Goal: Task Accomplishment & Management: Use online tool/utility

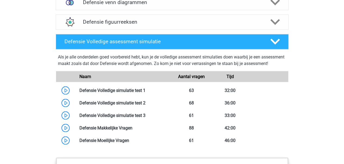
scroll to position [462, 0]
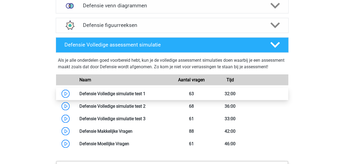
click at [145, 96] on link at bounding box center [145, 93] width 0 height 5
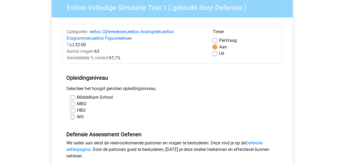
scroll to position [54, 0]
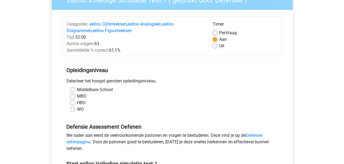
click at [77, 94] on label "MBO" at bounding box center [82, 96] width 10 height 7
click at [74, 94] on input "MBO" at bounding box center [72, 95] width 4 height 5
radio input "true"
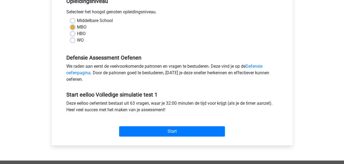
scroll to position [136, 0]
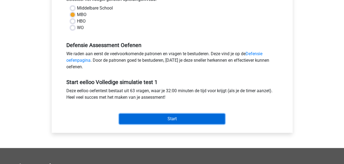
click at [186, 122] on input "Start" at bounding box center [172, 119] width 106 height 10
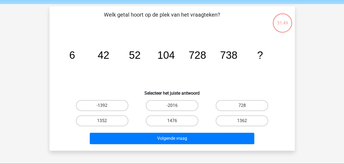
scroll to position [27, 0]
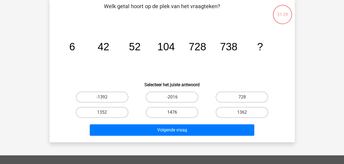
click at [170, 113] on label "1476" at bounding box center [172, 112] width 52 height 11
click at [172, 113] on input "1476" at bounding box center [174, 114] width 4 height 4
radio input "true"
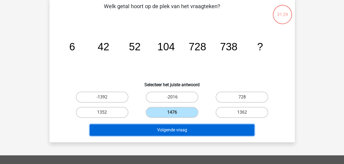
click at [177, 130] on button "Volgende vraag" at bounding box center [172, 129] width 164 height 11
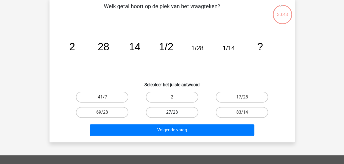
click at [177, 111] on label "27/28" at bounding box center [172, 112] width 52 height 11
click at [175, 112] on input "27/28" at bounding box center [174, 114] width 4 height 4
radio input "true"
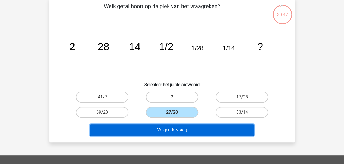
click at [181, 130] on button "Volgende vraag" at bounding box center [172, 129] width 164 height 11
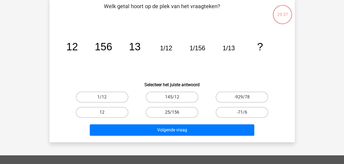
click at [179, 111] on label "25/156" at bounding box center [172, 112] width 52 height 11
click at [175, 112] on input "25/156" at bounding box center [174, 114] width 4 height 4
radio input "true"
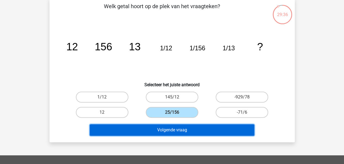
click at [178, 132] on button "Volgende vraag" at bounding box center [172, 129] width 164 height 11
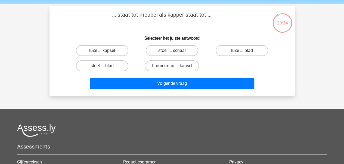
scroll to position [0, 0]
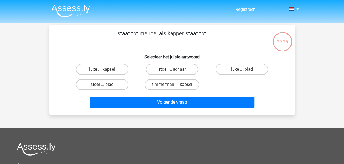
click at [172, 86] on input "timmerman ... kapsel" at bounding box center [174, 86] width 4 height 4
radio input "true"
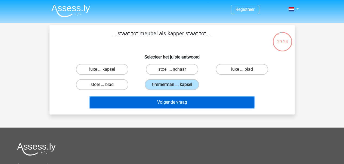
click at [168, 103] on button "Volgende vraag" at bounding box center [172, 101] width 164 height 11
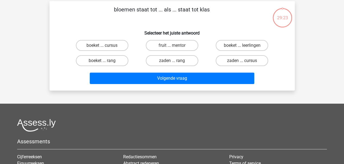
scroll to position [25, 0]
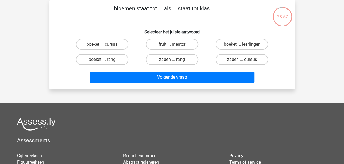
click at [248, 38] on div "boeket ... leerlingen" at bounding box center [242, 44] width 70 height 15
click at [247, 42] on label "boeket ... leerlingen" at bounding box center [241, 44] width 52 height 11
click at [245, 44] on input "boeket ... leerlingen" at bounding box center [244, 46] width 4 height 4
radio input "true"
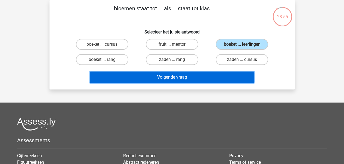
click at [180, 76] on button "Volgende vraag" at bounding box center [172, 76] width 164 height 11
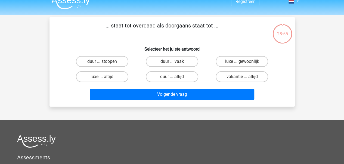
scroll to position [0, 0]
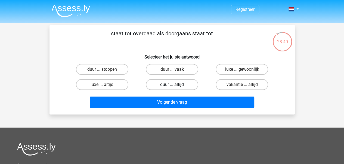
click at [178, 85] on label "duur ... altijd" at bounding box center [172, 84] width 52 height 11
click at [175, 85] on input "duur ... altijd" at bounding box center [174, 86] width 4 height 4
radio input "true"
click at [177, 68] on label "duur ... vaak" at bounding box center [172, 69] width 52 height 11
click at [175, 69] on input "duur ... vaak" at bounding box center [174, 71] width 4 height 4
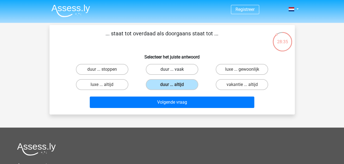
radio input "true"
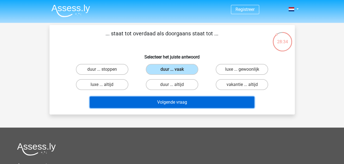
click at [182, 101] on button "Volgende vraag" at bounding box center [172, 101] width 164 height 11
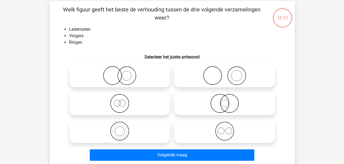
scroll to position [25, 0]
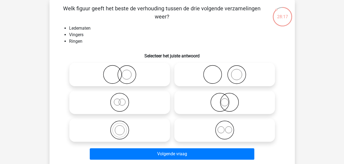
click at [212, 69] on icon at bounding box center [224, 74] width 96 height 19
click at [224, 69] on input "radio" at bounding box center [226, 70] width 4 height 4
radio input "true"
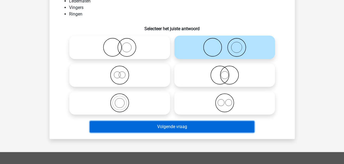
click at [170, 130] on button "Volgende vraag" at bounding box center [172, 126] width 164 height 11
